Goal: Task Accomplishment & Management: Complete application form

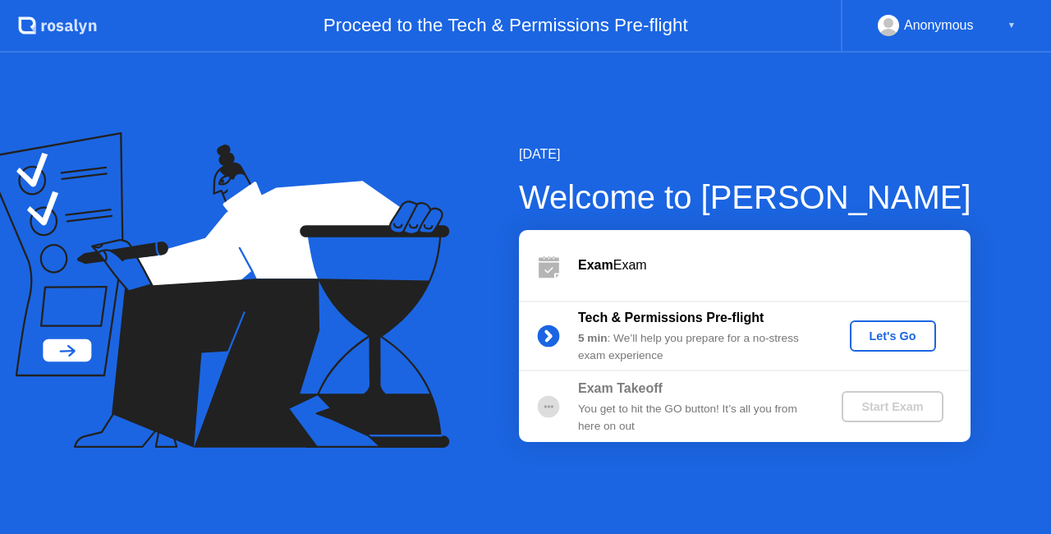
click at [911, 333] on div "Let's Go" at bounding box center [892, 335] width 73 height 13
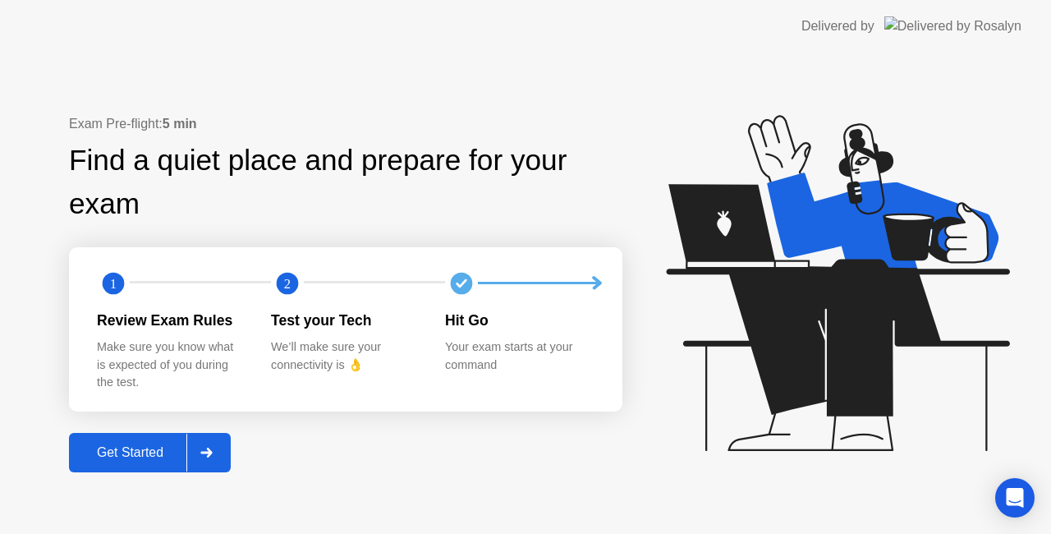
click at [226, 434] on div at bounding box center [205, 453] width 39 height 38
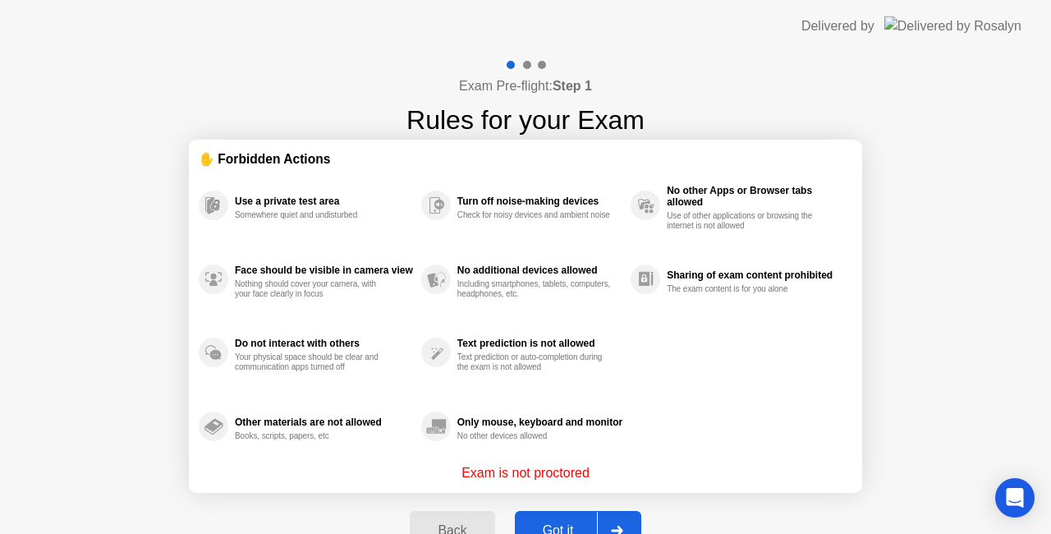
click at [634, 519] on div at bounding box center [616, 531] width 39 height 38
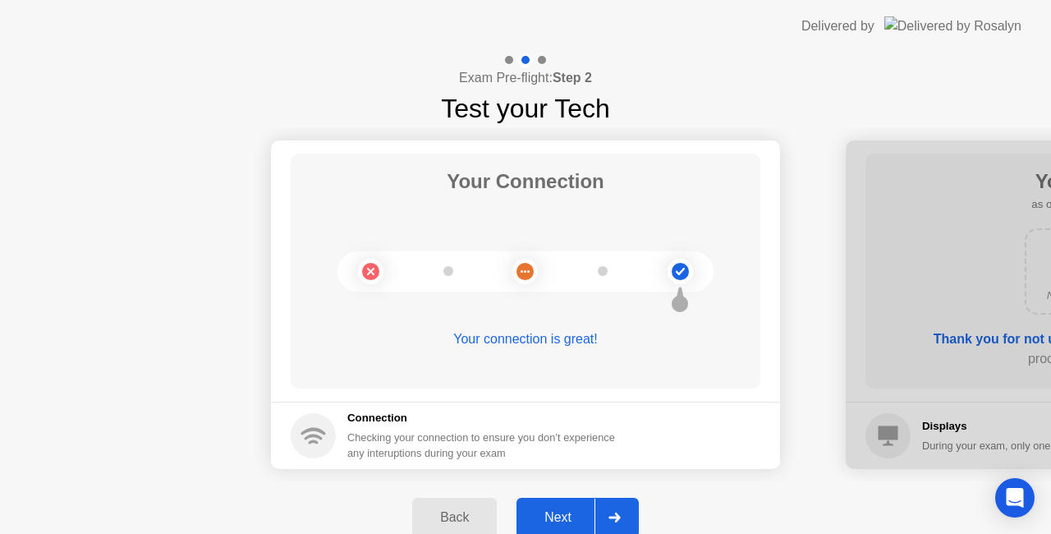
click at [608, 512] on div at bounding box center [613, 517] width 39 height 38
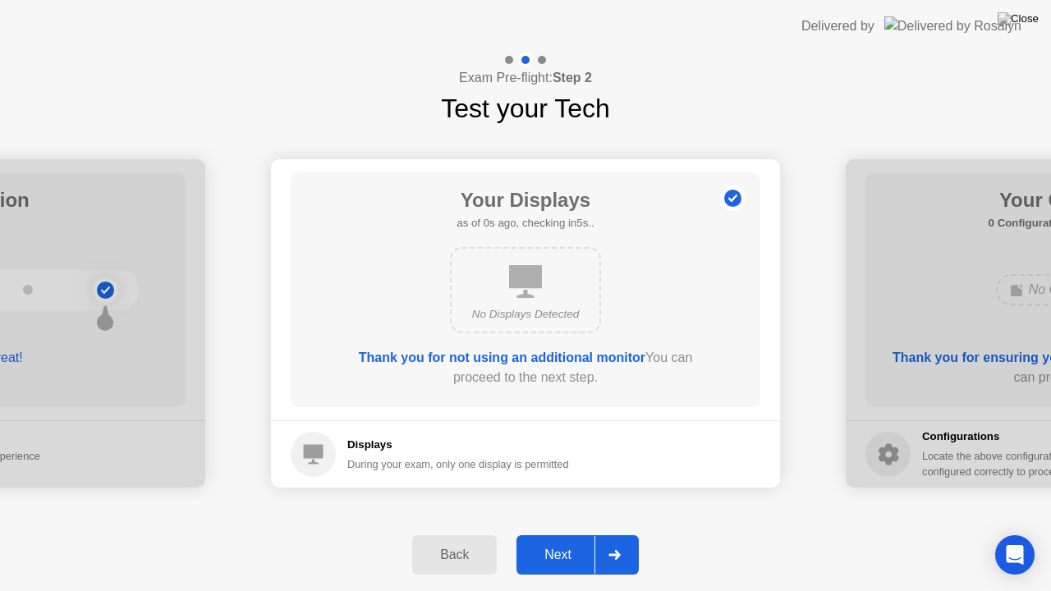
click at [608, 530] on div "Back Next" at bounding box center [525, 555] width 1051 height 72
click at [615, 533] on icon at bounding box center [614, 555] width 12 height 10
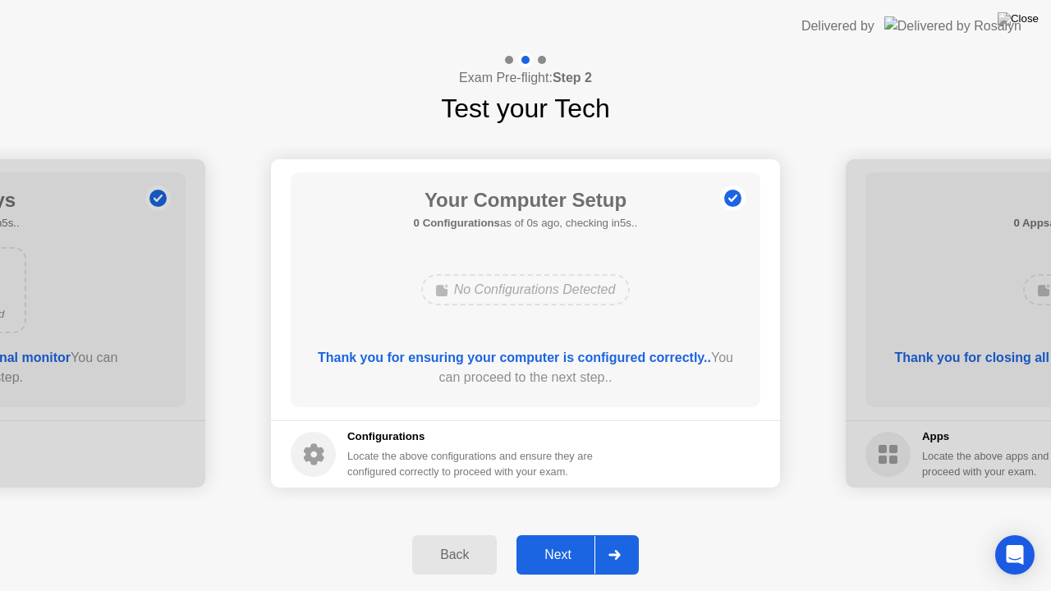
click at [615, 533] on icon at bounding box center [614, 555] width 12 height 10
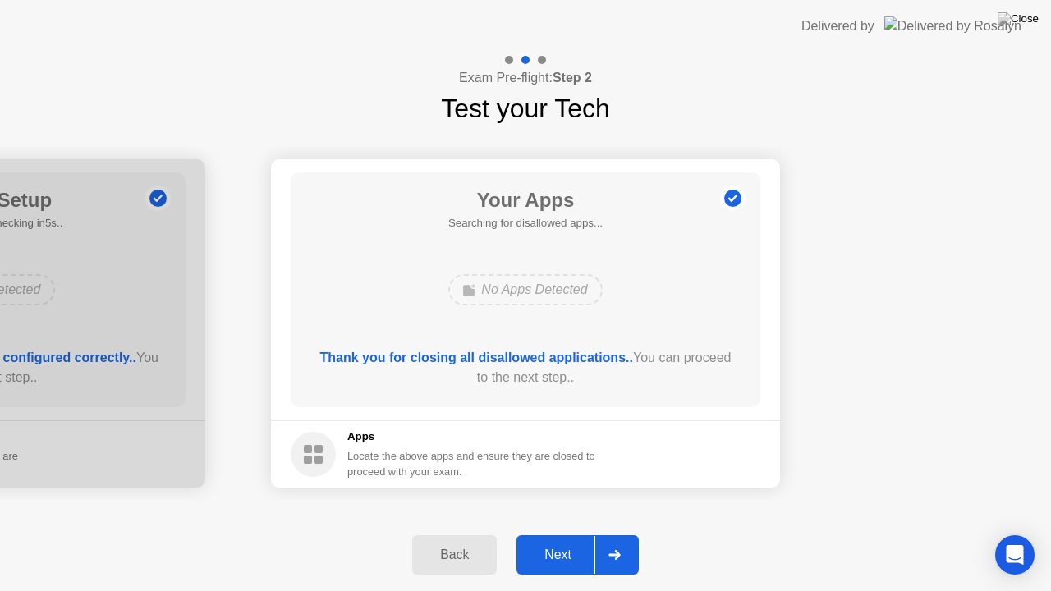
click at [615, 533] on icon at bounding box center [614, 555] width 12 height 10
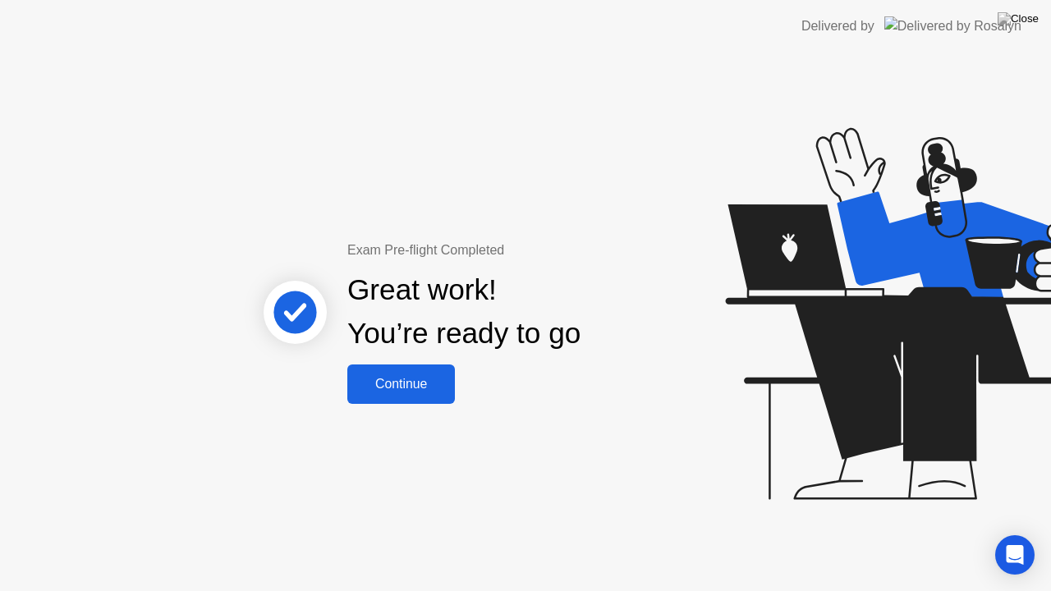
click at [430, 379] on div "Continue" at bounding box center [401, 384] width 98 height 15
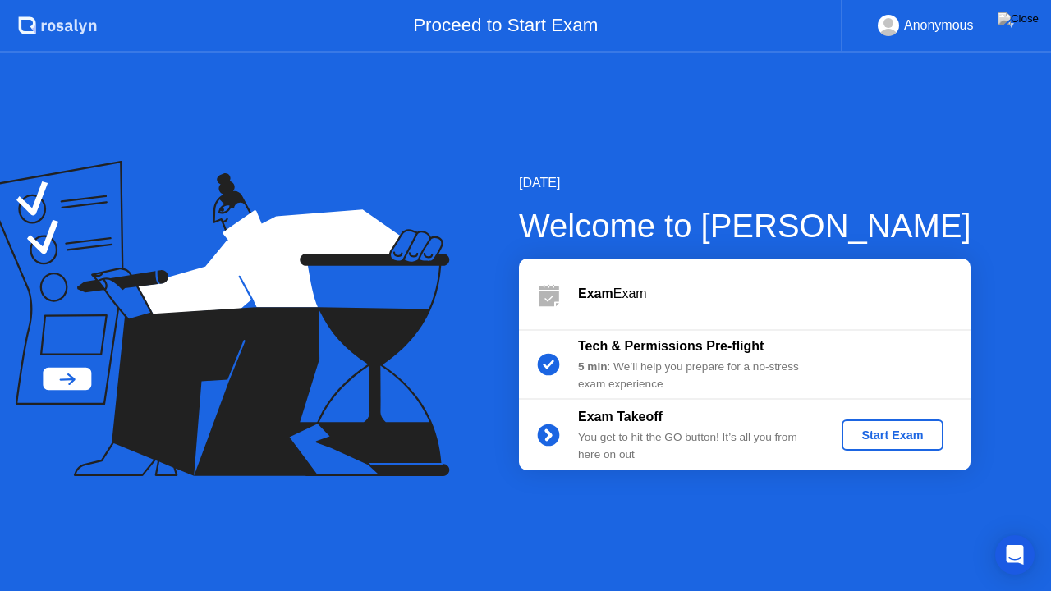
click at [888, 434] on div "Start Exam" at bounding box center [892, 435] width 88 height 13
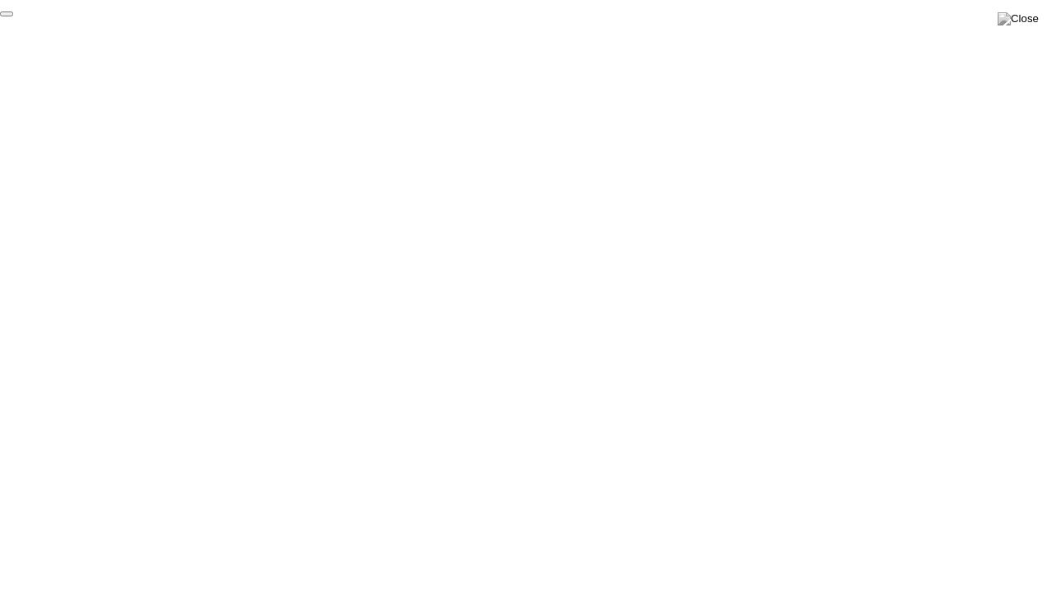
click div "End Proctoring Session"
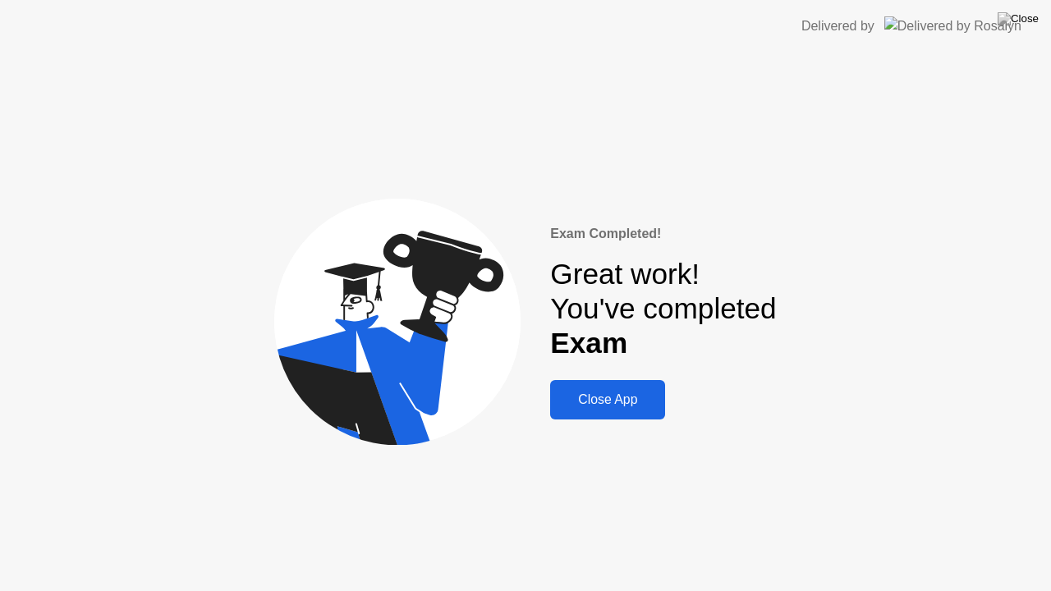
click at [605, 394] on div "Close App" at bounding box center [607, 399] width 105 height 15
